Goal: Task Accomplishment & Management: Use online tool/utility

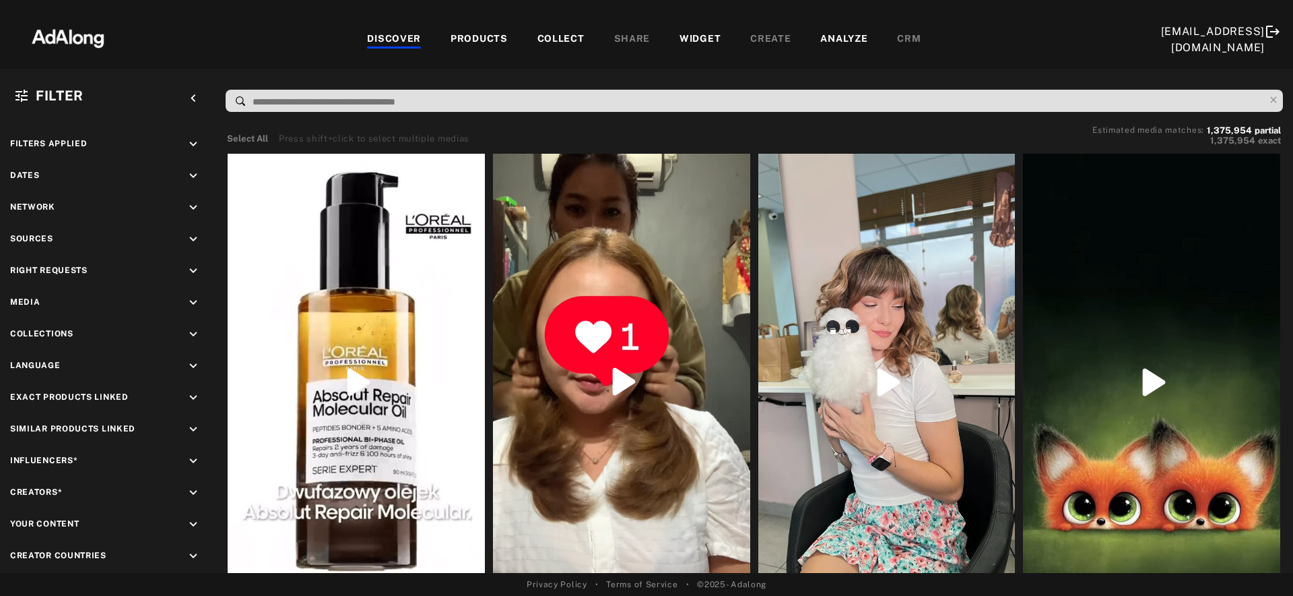
click at [680, 40] on div "WIDGET" at bounding box center [700, 40] width 41 height 16
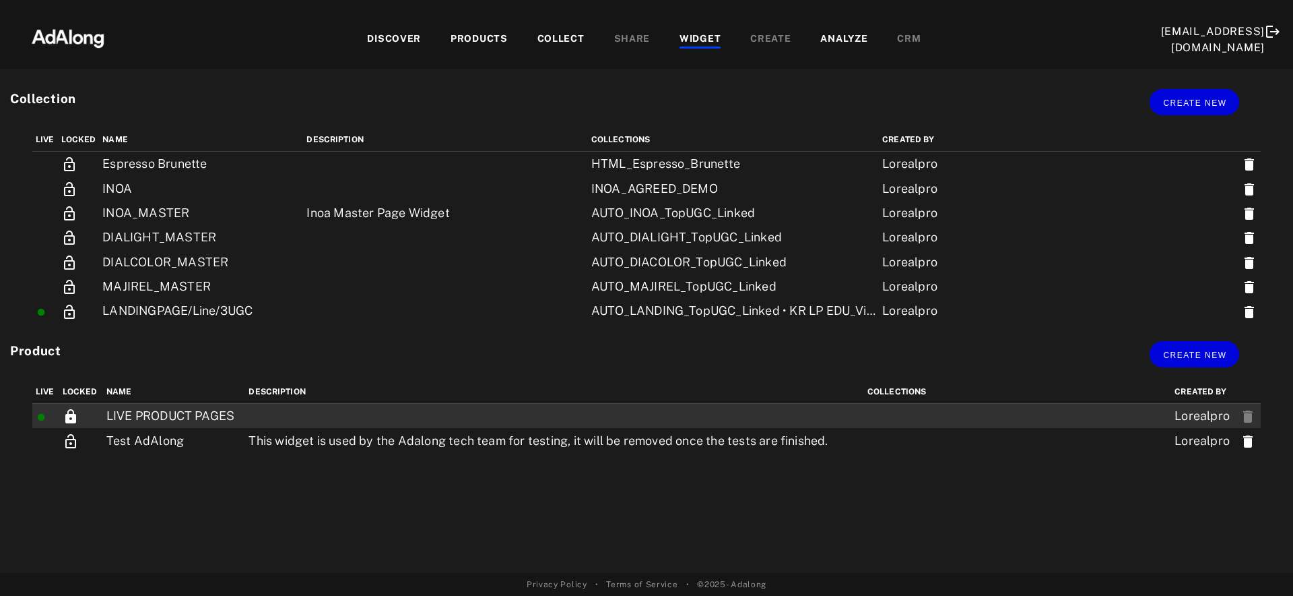
click at [320, 414] on td at bounding box center [554, 416] width 619 height 25
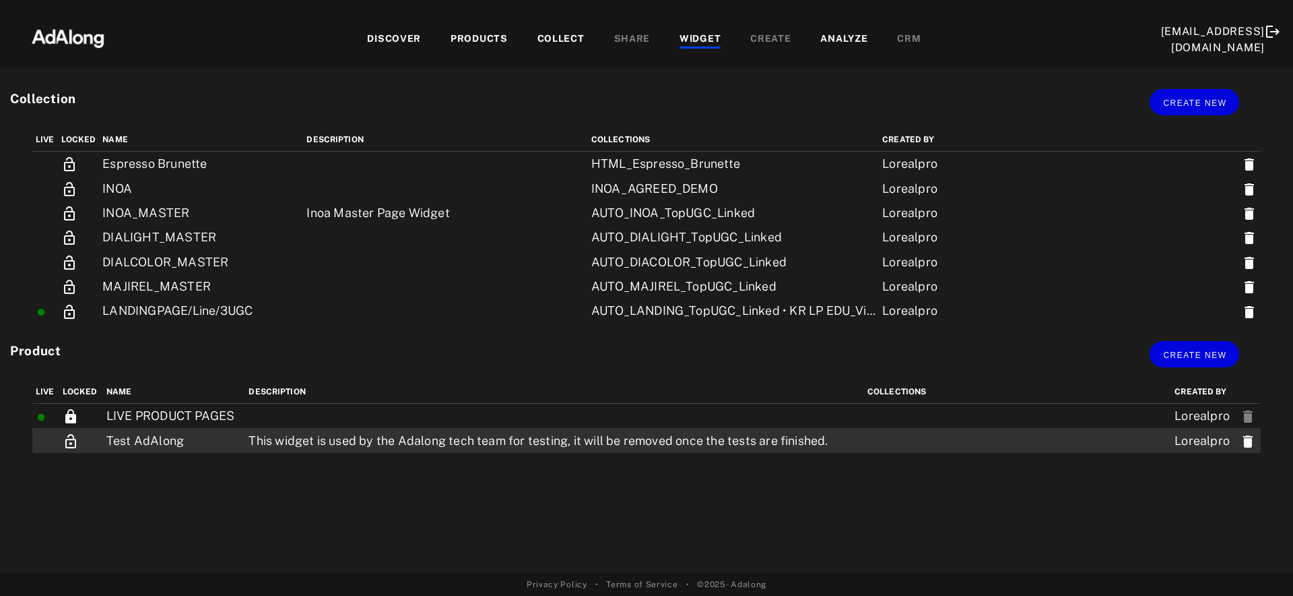
click at [406, 438] on td "This widget is used by the Adalong tech team for testing, it will be removed on…" at bounding box center [554, 440] width 619 height 24
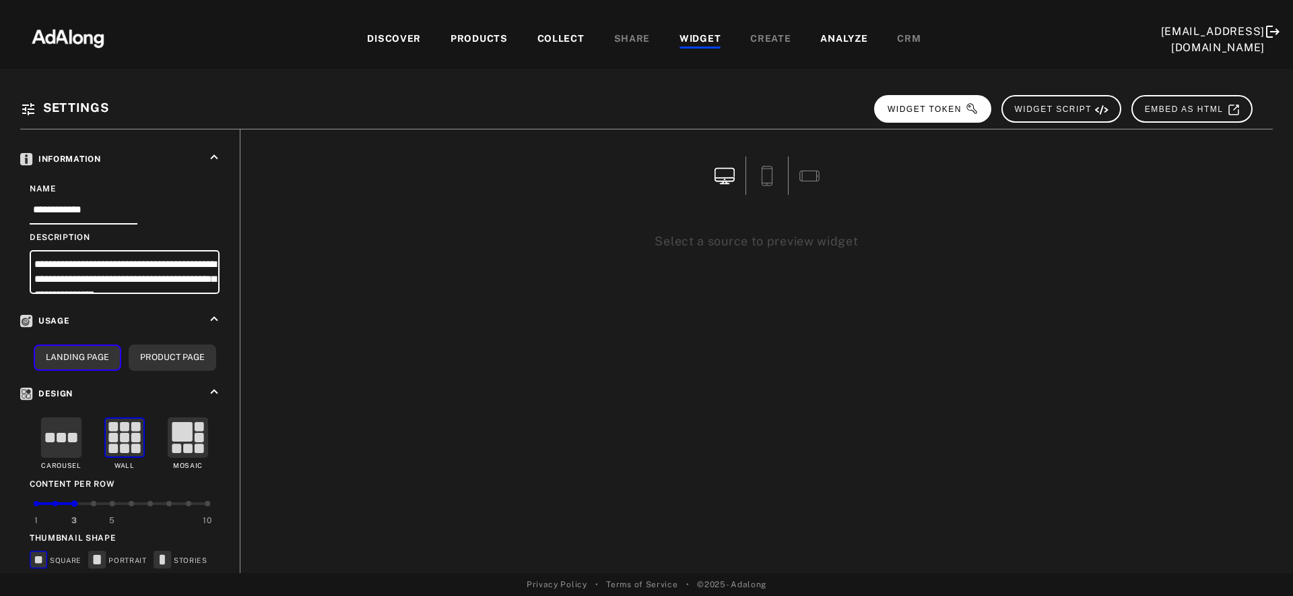
click at [938, 110] on span "WIDGET TOKEN" at bounding box center [933, 108] width 91 height 9
click at [982, 107] on button "WIDGET TOKEN" at bounding box center [932, 109] width 117 height 28
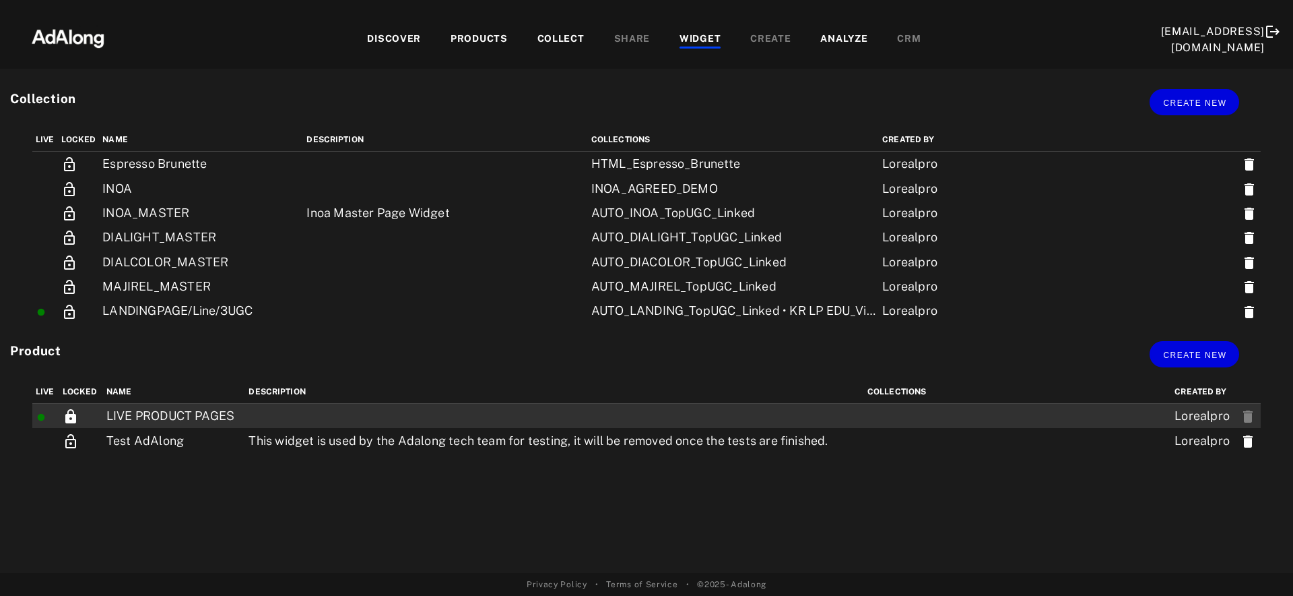
click at [432, 414] on td at bounding box center [554, 416] width 619 height 25
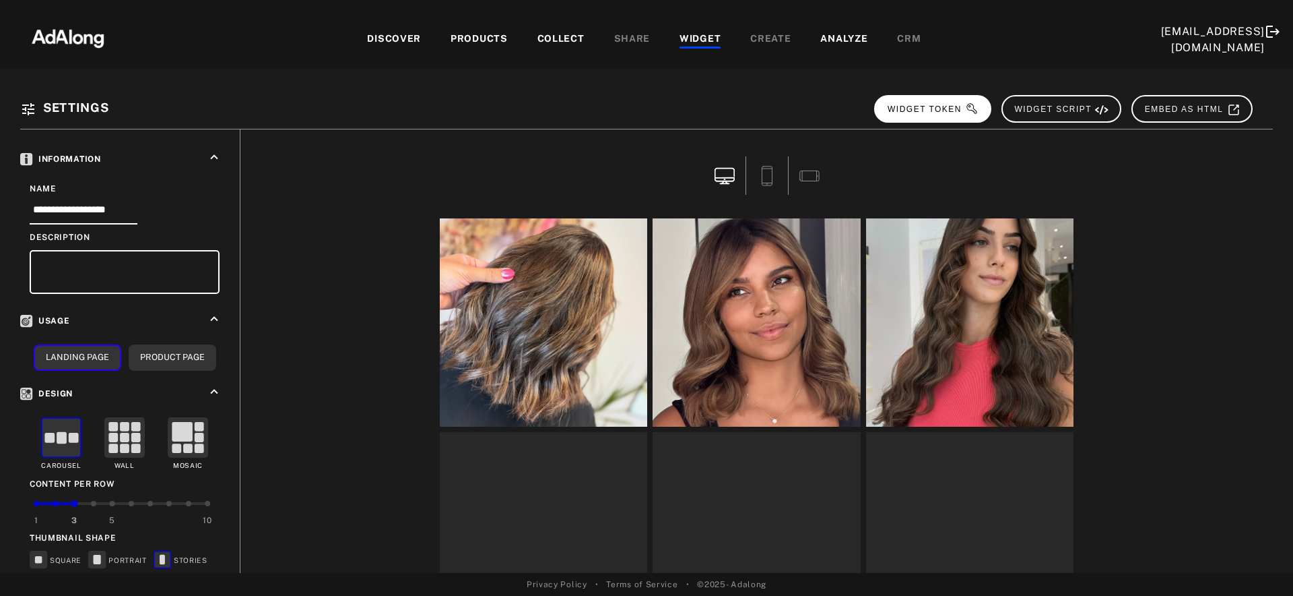
click at [944, 113] on span "WIDGET TOKEN" at bounding box center [933, 108] width 91 height 9
